Goal: Information Seeking & Learning: Check status

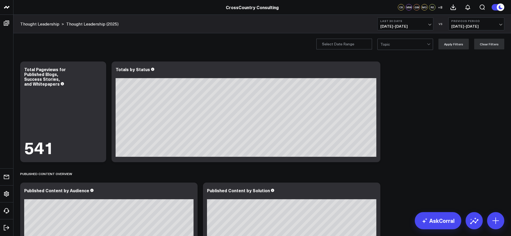
click at [430, 24] on span "[DATE] - [DATE]" at bounding box center [405, 26] width 50 height 4
click at [402, 110] on link "Last Month" at bounding box center [405, 109] width 55 height 10
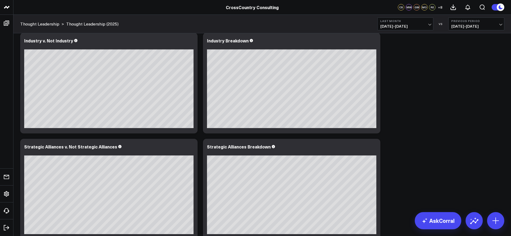
scroll to position [840, 0]
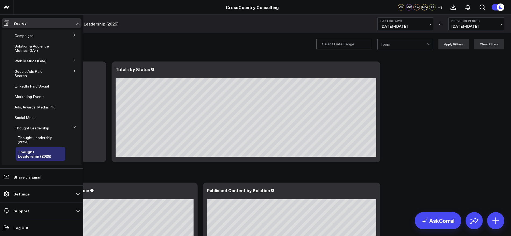
scroll to position [134, 0]
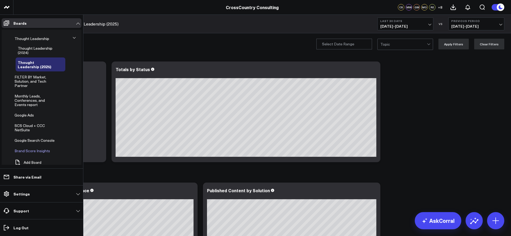
click at [31, 151] on span "Brand Score Insights" at bounding box center [32, 150] width 35 height 5
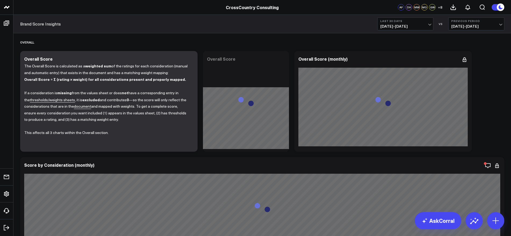
click at [431, 27] on button "Last 30 Days [DATE] - [DATE]" at bounding box center [405, 23] width 56 height 13
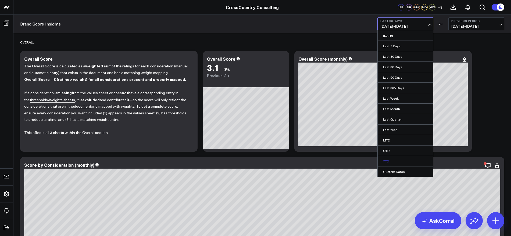
click at [388, 161] on link "YTD" at bounding box center [405, 161] width 55 height 10
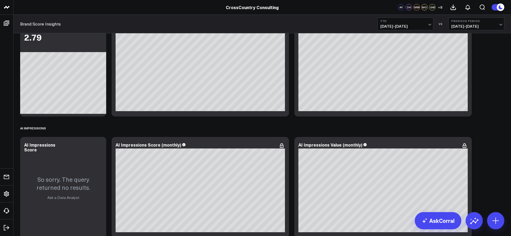
scroll to position [2385, 0]
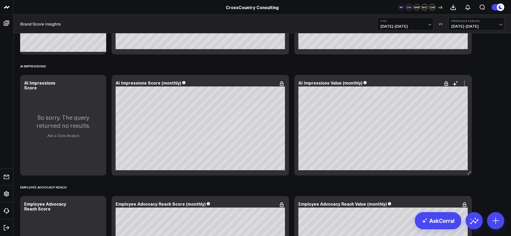
click at [464, 84] on icon at bounding box center [464, 83] width 6 height 6
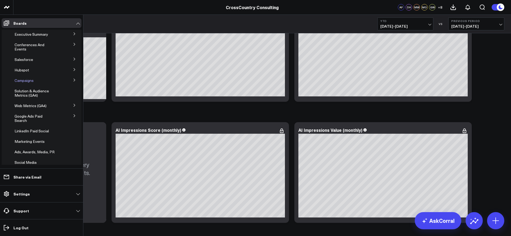
scroll to position [2284, 0]
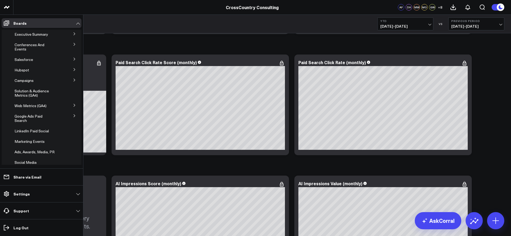
click at [70, 106] on button at bounding box center [74, 105] width 14 height 8
click at [34, 115] on span "AI & LLM Metrics" at bounding box center [33, 115] width 30 height 5
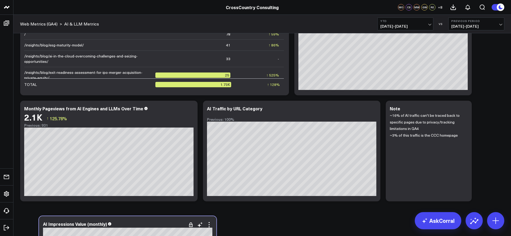
scroll to position [152, 0]
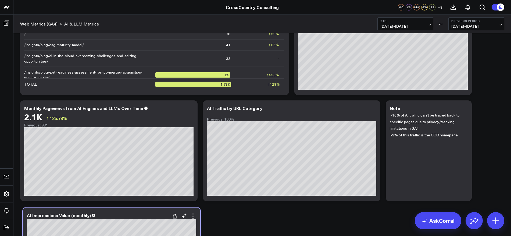
drag, startPoint x: 146, startPoint y: 47, endPoint x: 149, endPoint y: 214, distance: 167.7
click at [149, 214] on div "AI Impressions Value (monthly)" at bounding box center [111, 215] width 169 height 5
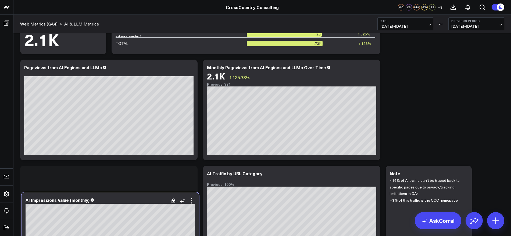
scroll to position [87, 0]
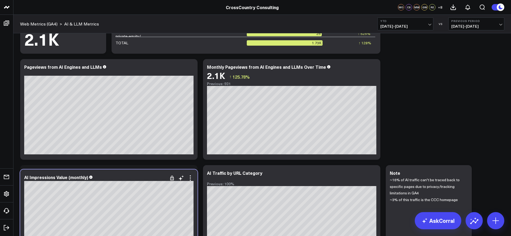
drag, startPoint x: 136, startPoint y: 47, endPoint x: 136, endPoint y: 177, distance: 130.6
click at [136, 177] on div "AI Impressions Value (monthly)" at bounding box center [108, 177] width 169 height 5
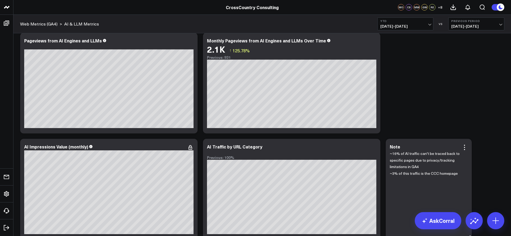
scroll to position [152, 0]
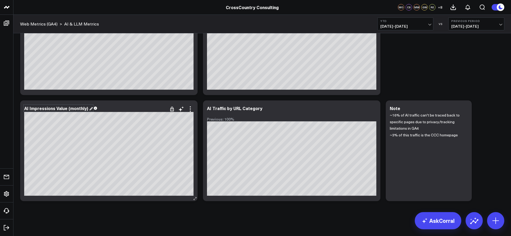
click at [89, 107] on div "AI Impressions Value (monthly)" at bounding box center [58, 108] width 69 height 6
click at [68, 110] on div "AI Impressions Value (monthly)" at bounding box center [56, 108] width 65 height 6
drag, startPoint x: 67, startPoint y: 110, endPoint x: 55, endPoint y: 109, distance: 11.6
click at [55, 109] on div "AI Impressions Value (monthly)" at bounding box center [56, 108] width 65 height 6
click at [211, 218] on div "Modify via AI Copy link to widget Ask support Remove Create linked copy Executi…" at bounding box center [261, 58] width 497 height 355
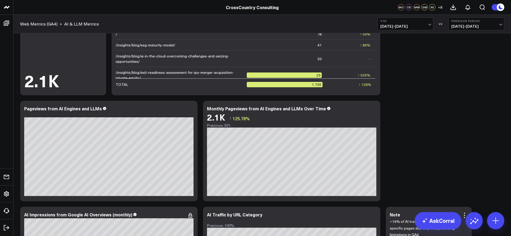
scroll to position [0, 0]
